Goal: Information Seeking & Learning: Find specific fact

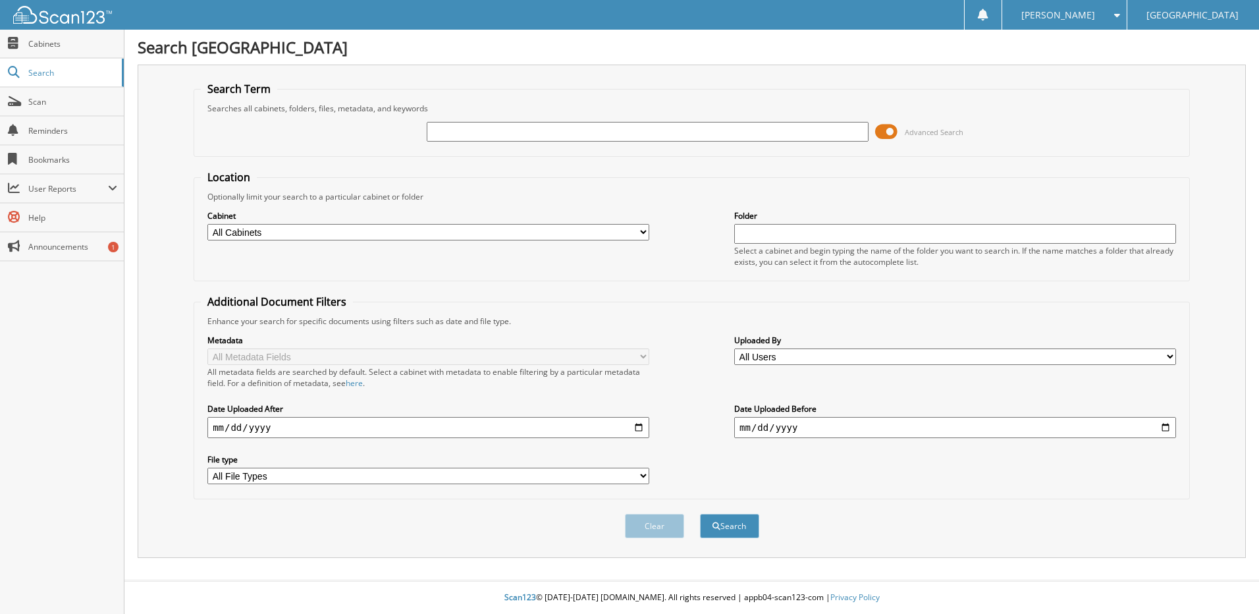
drag, startPoint x: 487, startPoint y: 142, endPoint x: 488, endPoint y: 132, distance: 10.6
paste input "U12140A"
type input "U12140A"
click at [700, 514] on button "Search" at bounding box center [729, 526] width 59 height 24
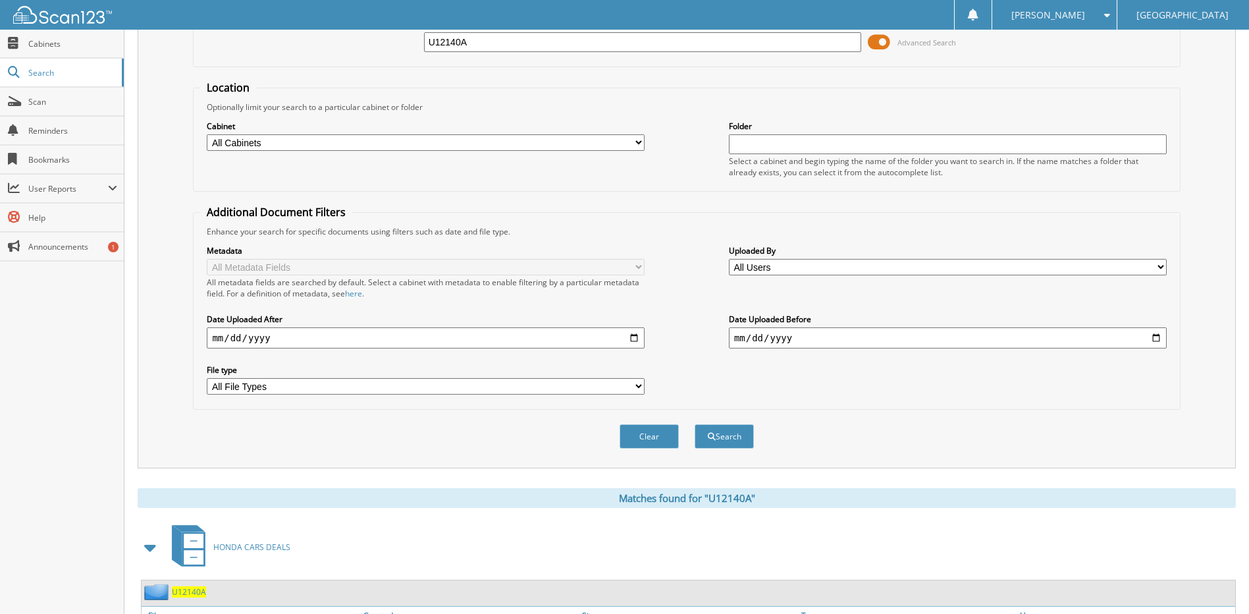
scroll to position [174, 0]
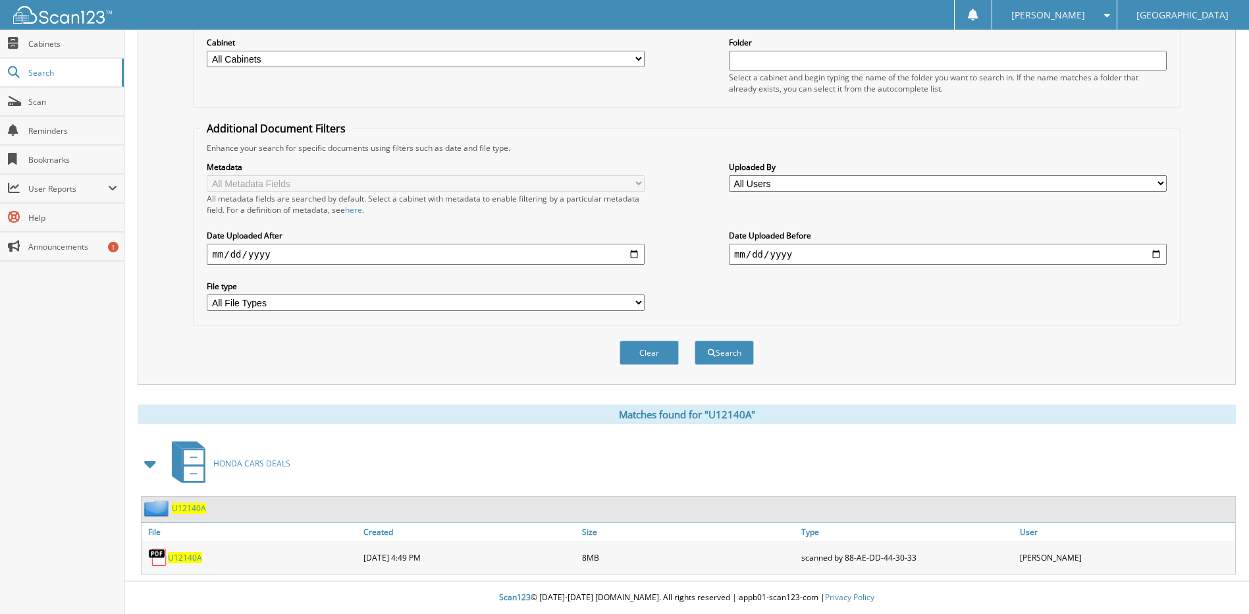
click at [186, 560] on span "U12140A" at bounding box center [185, 557] width 34 height 11
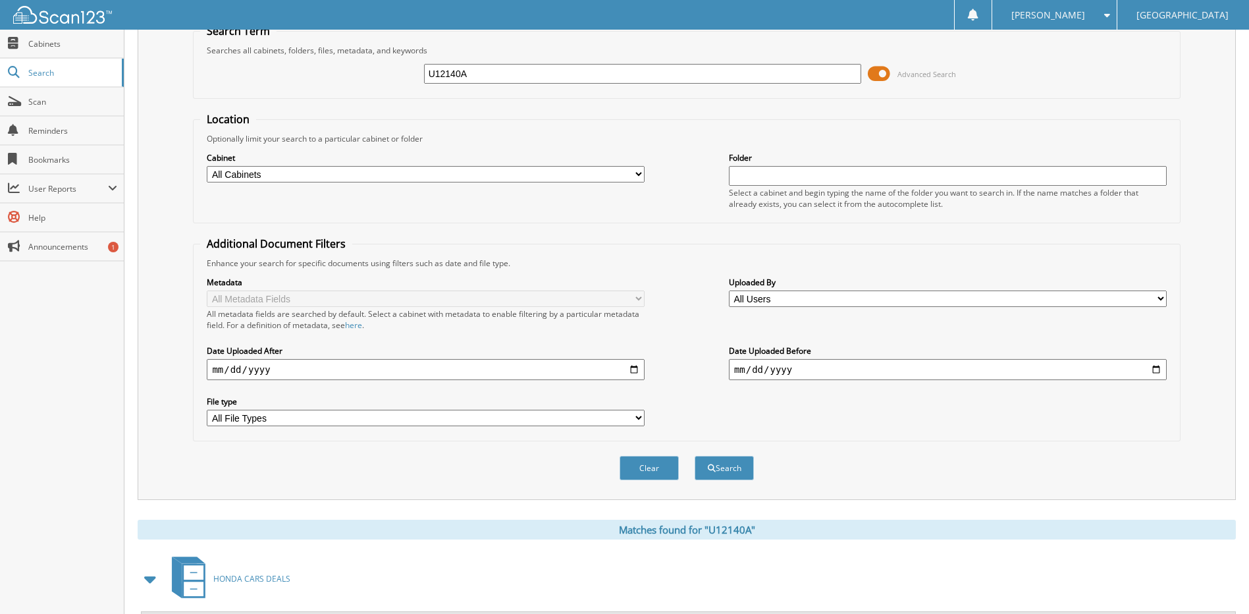
scroll to position [0, 0]
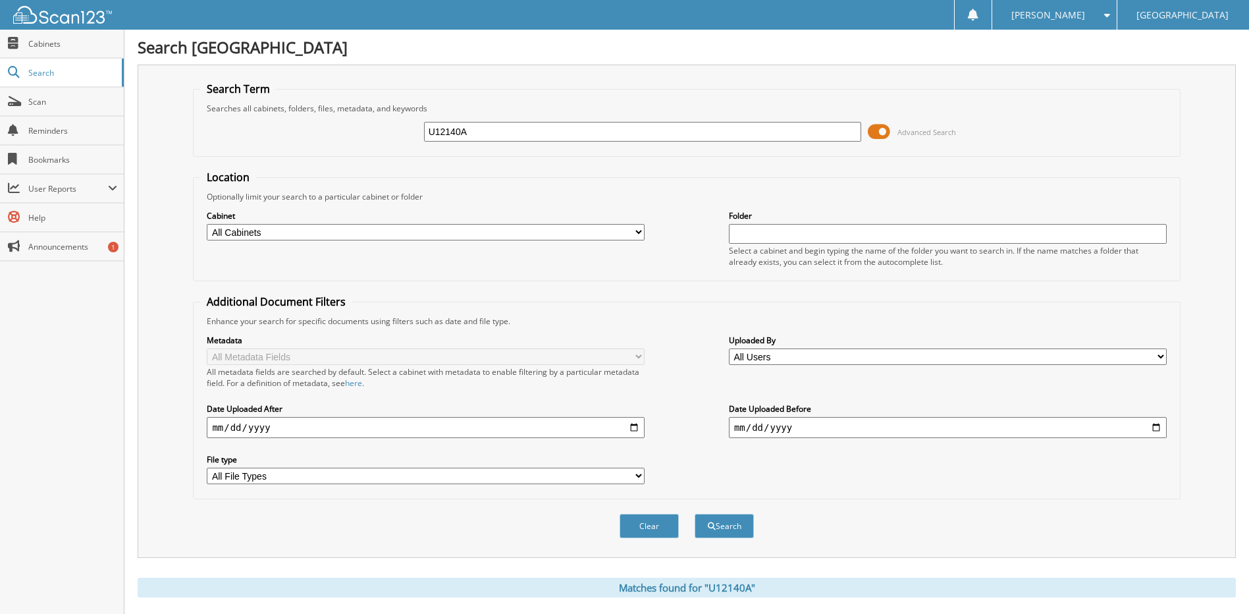
drag, startPoint x: 508, startPoint y: 131, endPoint x: 352, endPoint y: 114, distance: 156.3
click at [359, 115] on div "U12140A Advanced Search" at bounding box center [686, 132] width 972 height 36
click at [695, 514] on button "Search" at bounding box center [724, 526] width 59 height 24
paste input "R25439A"
type input "R25439A"
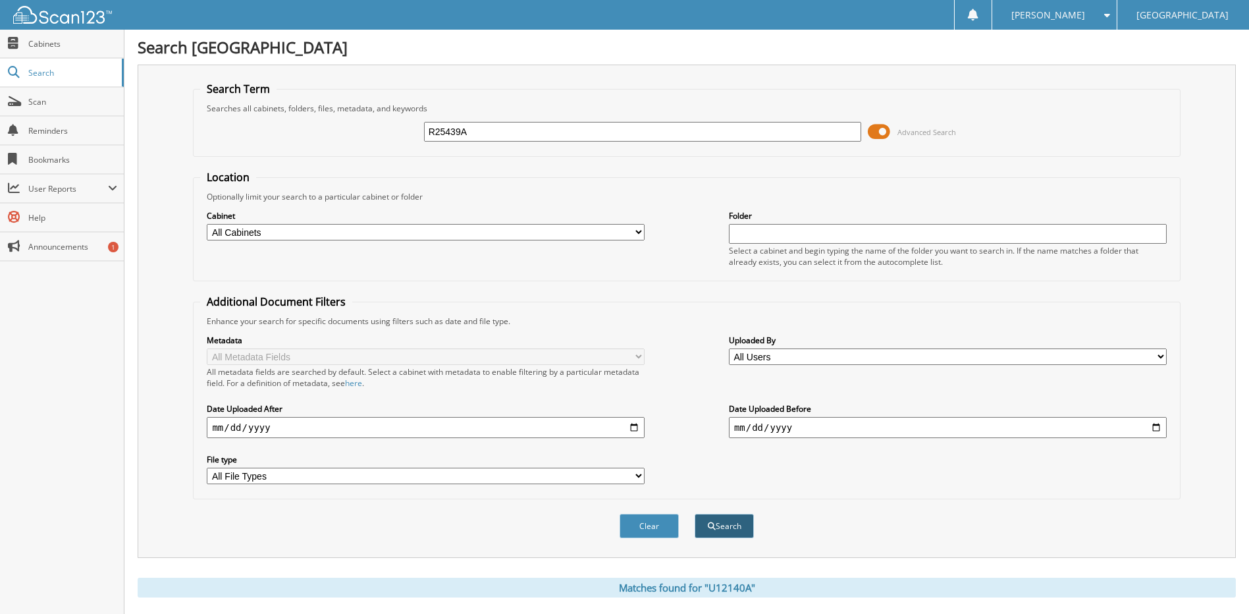
click at [724, 531] on button "Search" at bounding box center [724, 526] width 59 height 24
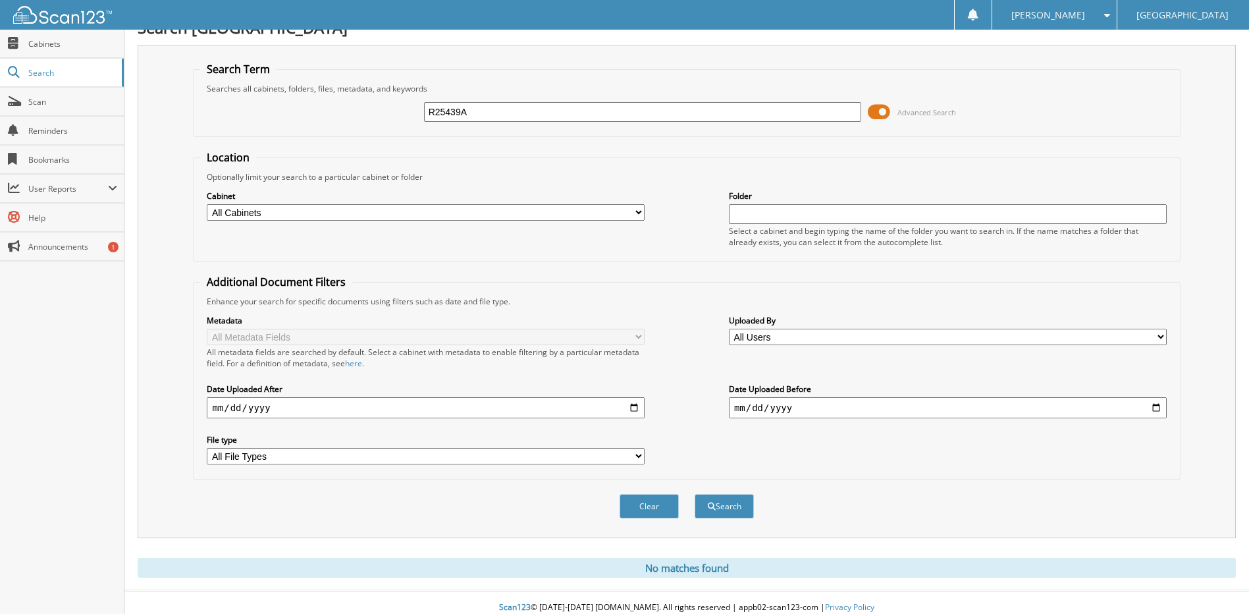
scroll to position [30, 0]
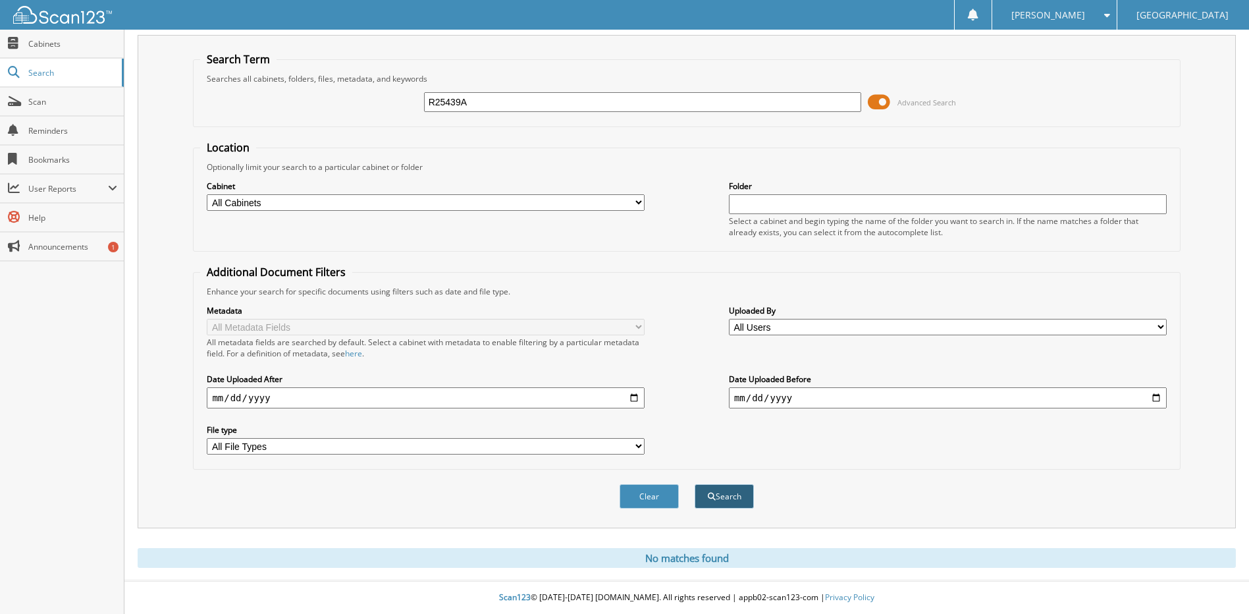
click at [722, 501] on button "Search" at bounding box center [724, 496] width 59 height 24
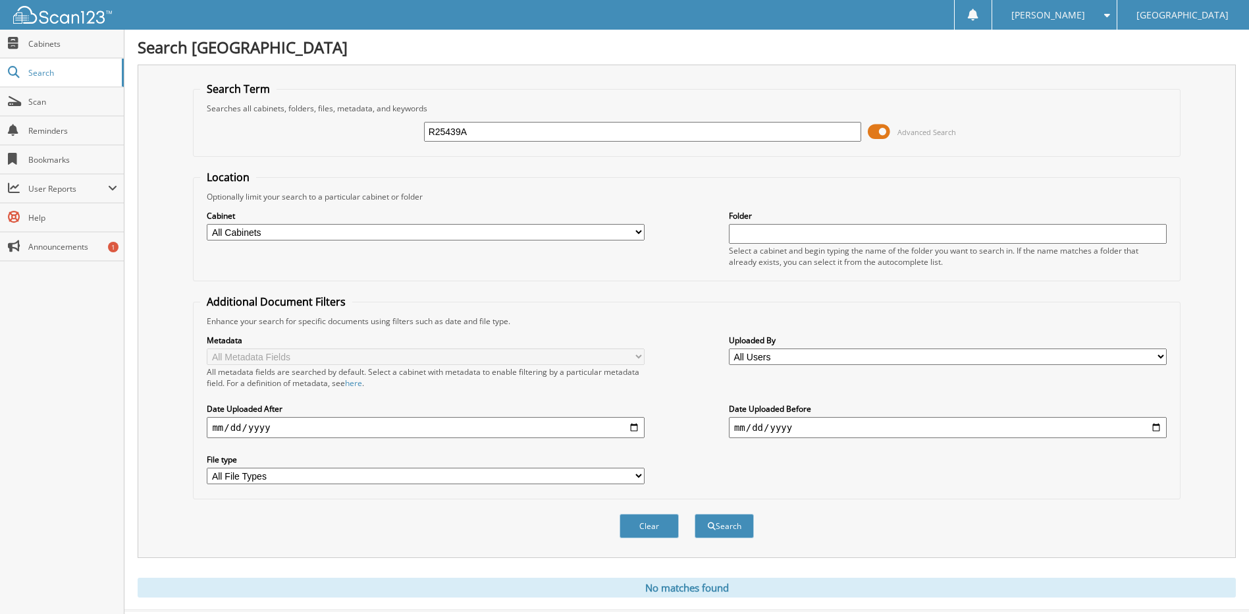
drag, startPoint x: 560, startPoint y: 138, endPoint x: 353, endPoint y: 141, distance: 206.7
click at [355, 142] on div "R25439A Advanced Search" at bounding box center [686, 132] width 972 height 36
paste input "R25439A"
type input "R25439A"
click at [742, 539] on div "Search" at bounding box center [724, 525] width 62 height 27
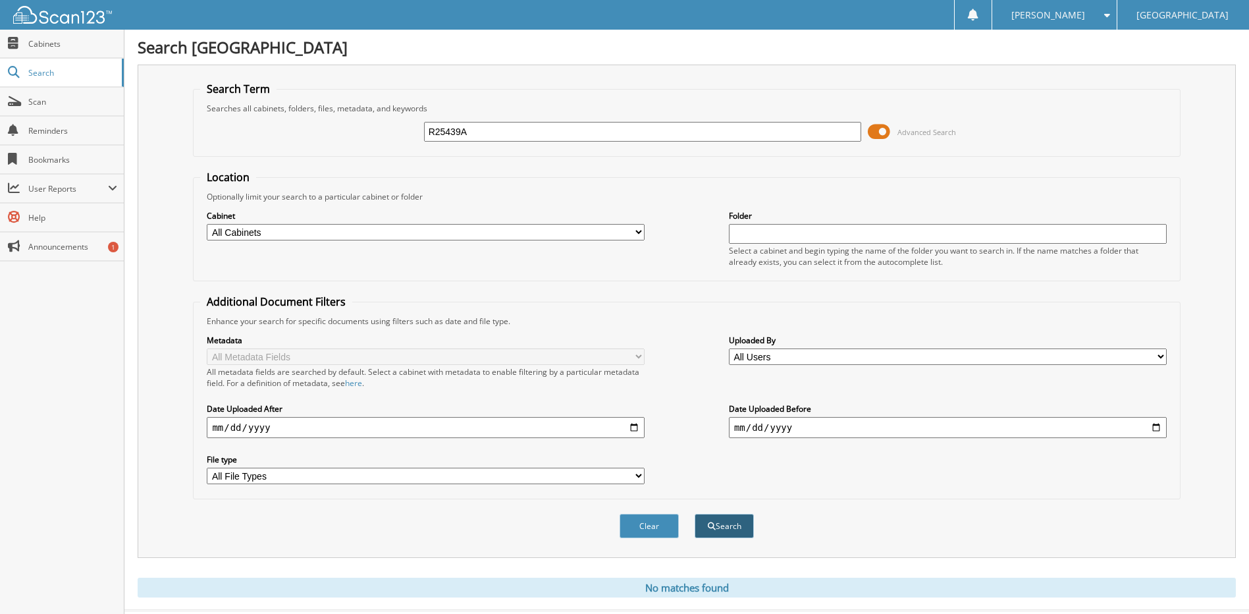
click at [724, 517] on button "Search" at bounding box center [724, 526] width 59 height 24
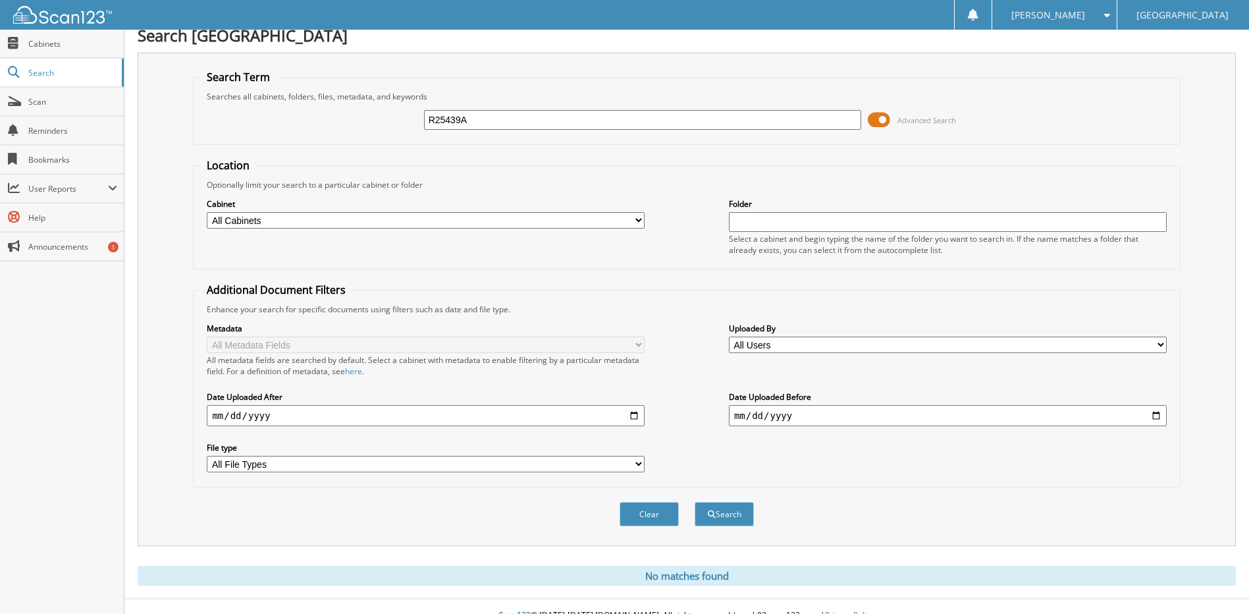
scroll to position [30, 0]
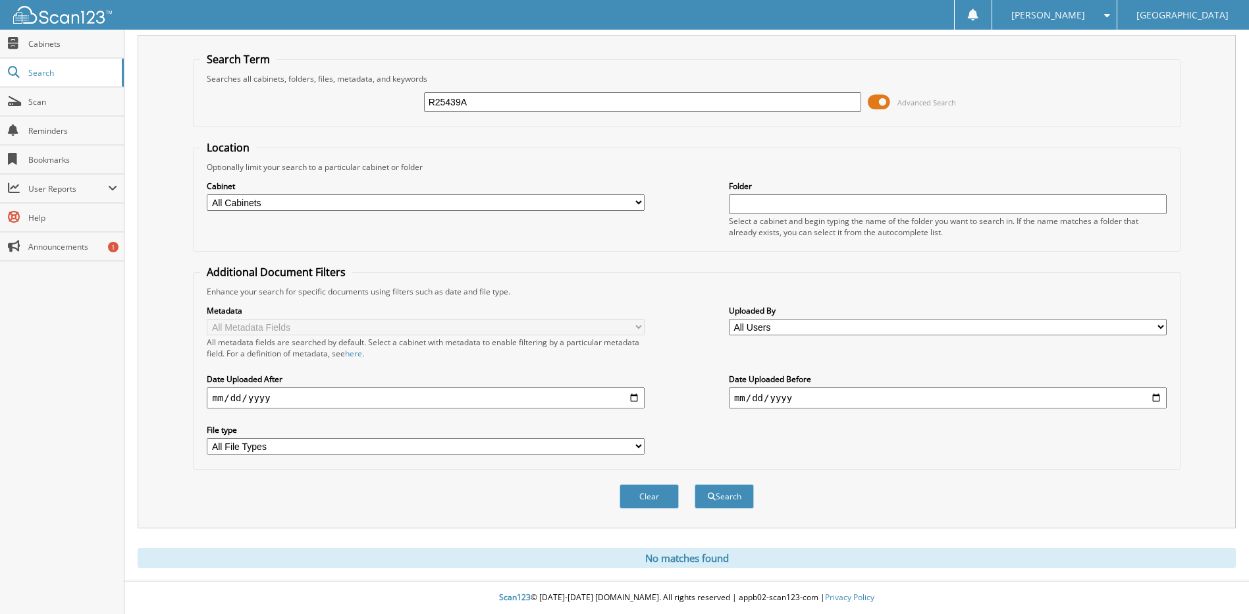
click at [631, 564] on div "No matches found" at bounding box center [687, 558] width 1098 height 20
